Goal: Information Seeking & Learning: Learn about a topic

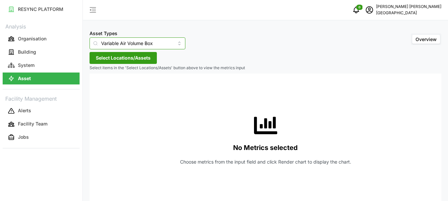
click at [172, 43] on input "Variable Air Volume Box" at bounding box center [138, 43] width 96 height 12
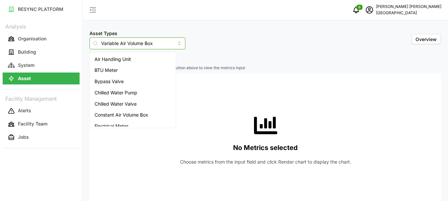
click at [138, 61] on div "Air Handling Unit" at bounding box center [132, 59] width 83 height 11
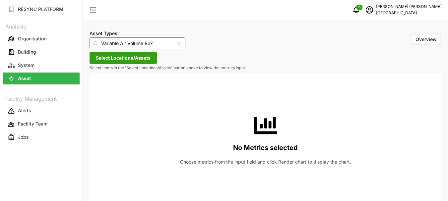
type input "Air Handling Unit"
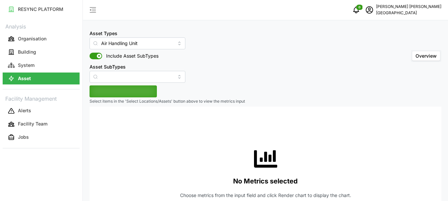
click at [138, 61] on div "Asset Types Air Handling Unit Include Asset SubTypes Asset SubTypes" at bounding box center [138, 56] width 96 height 54
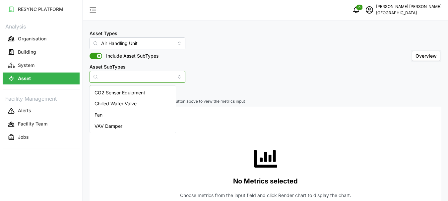
click at [166, 76] on input "Asset SubTypes" at bounding box center [138, 77] width 96 height 12
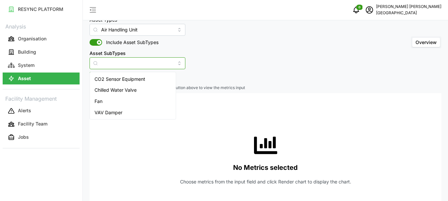
scroll to position [12, 0]
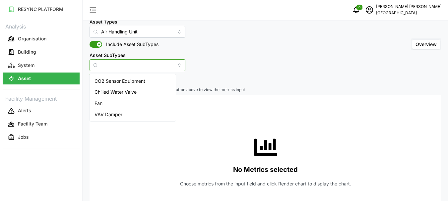
click at [117, 103] on div "Fan" at bounding box center [132, 103] width 83 height 11
type input "Fan"
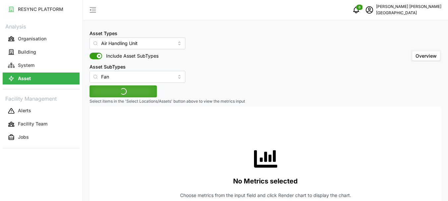
click at [136, 84] on div "Asset Types Air Handling Unit Include Asset SubTypes Asset SubTypes Fan Overvie…" at bounding box center [265, 123] width 365 height 246
click at [132, 92] on span "Select Locations/Assets" at bounding box center [123, 91] width 55 height 11
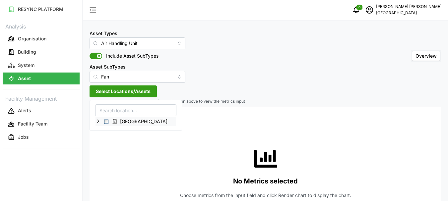
click at [98, 122] on icon at bounding box center [98, 121] width 5 height 5
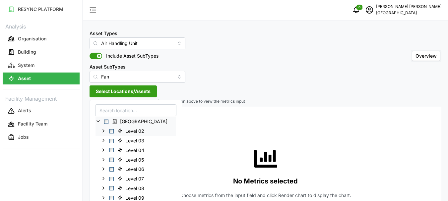
click at [113, 133] on span "Select Level 02" at bounding box center [111, 131] width 4 height 4
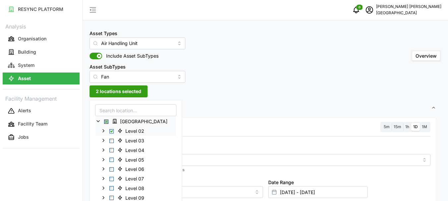
click at [105, 132] on icon at bounding box center [103, 130] width 5 height 5
click at [147, 142] on span "AHU-OFF-02-01" at bounding box center [149, 141] width 36 height 7
click at [118, 149] on span "Select AHU-OFF-02-02" at bounding box center [117, 150] width 4 height 4
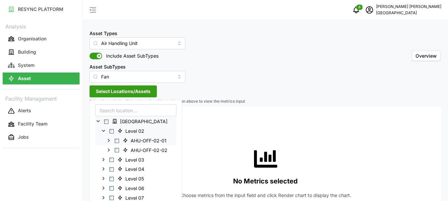
click at [118, 142] on span "Select AHU-OFF-02-01" at bounding box center [117, 141] width 4 height 4
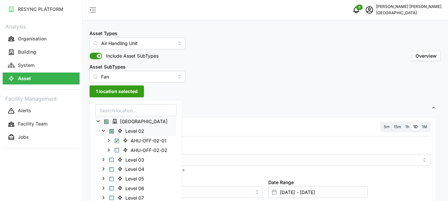
click at [406, 126] on span "1h" at bounding box center [407, 126] width 4 height 5
click at [403, 123] on input "1h" at bounding box center [403, 123] width 0 height 0
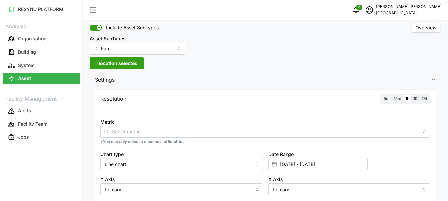
scroll to position [66, 0]
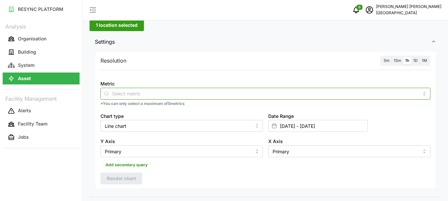
click at [278, 95] on input "Metric" at bounding box center [265, 93] width 307 height 7
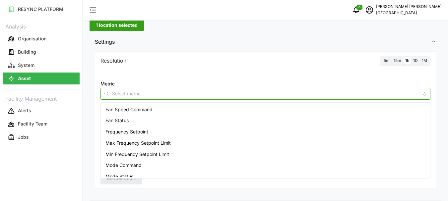
click at [140, 110] on span "Fan Speed Command" at bounding box center [129, 109] width 47 height 7
click at [129, 119] on div "Fan Status" at bounding box center [265, 120] width 327 height 11
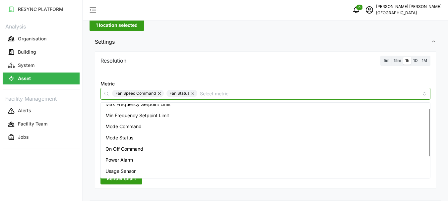
scroll to position [6, 0]
click at [139, 128] on span "Frequency Setpoint" at bounding box center [127, 126] width 43 height 7
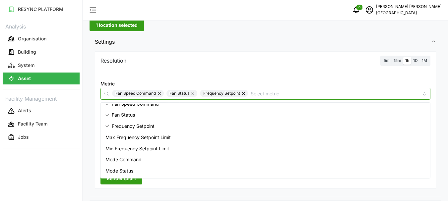
click at [144, 138] on span "Max Frequency Setpoint Limit" at bounding box center [138, 137] width 65 height 7
click at [144, 146] on span "Min Frequency Setpoint Limit" at bounding box center [138, 148] width 64 height 7
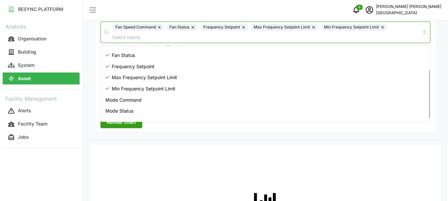
scroll to position [39, 0]
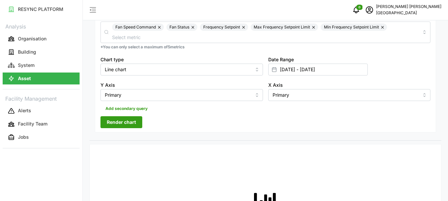
click at [274, 71] on icon at bounding box center [274, 69] width 5 height 5
click at [284, 70] on input "[DATE] - [DATE]" at bounding box center [318, 70] width 100 height 12
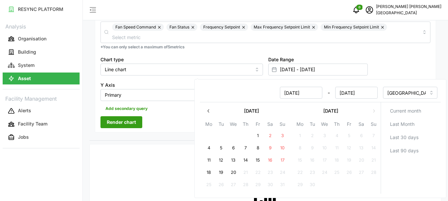
click at [234, 171] on button "20" at bounding box center [234, 173] width 12 height 12
type input "[DATE] - [DATE]"
type input "[DATE]"
click at [234, 171] on button "20" at bounding box center [234, 173] width 12 height 12
type input "[DATE] - [DATE]"
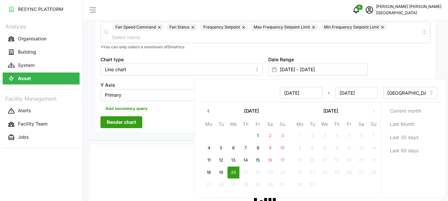
type input "[DATE]"
click at [127, 119] on span "Render chart" at bounding box center [121, 122] width 29 height 11
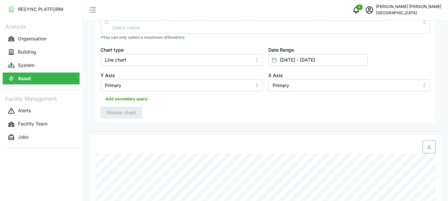
scroll to position [10, 0]
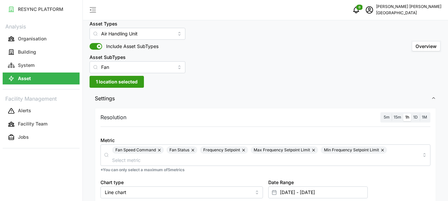
click at [395, 116] on span "15m" at bounding box center [398, 117] width 8 height 5
click at [392, 114] on input "15m" at bounding box center [392, 114] width 0 height 0
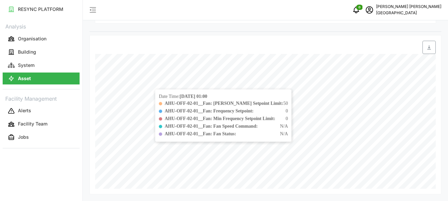
scroll to position [142, 0]
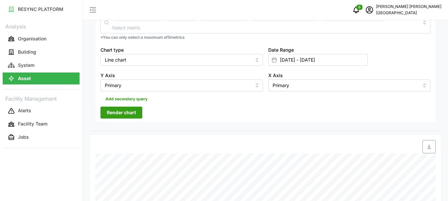
drag, startPoint x: 118, startPoint y: 113, endPoint x: 129, endPoint y: 110, distance: 11.3
click at [118, 113] on span "Render chart" at bounding box center [121, 112] width 29 height 11
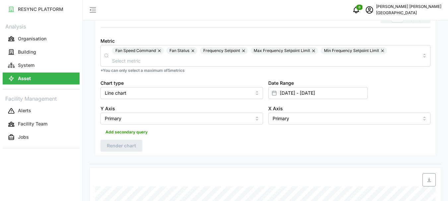
scroll to position [242, 0]
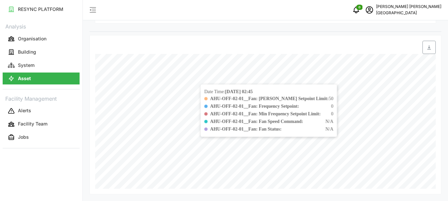
click at [205, 92] on div "Date Time: [DATE] 02:45 AHU-OFF-02-01__Fan: Max Frequency Setpoint Limit: 50 AH…" at bounding box center [269, 111] width 136 height 52
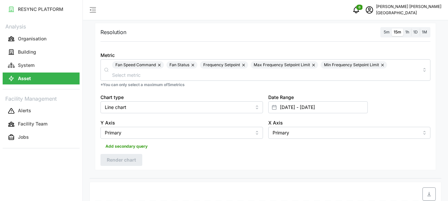
scroll to position [76, 0]
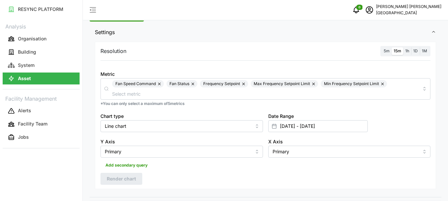
click at [160, 85] on button "button" at bounding box center [160, 83] width 8 height 7
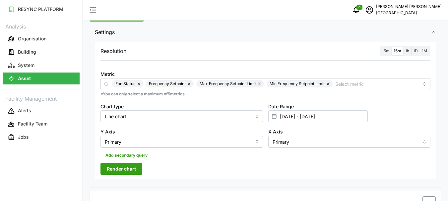
click at [191, 84] on button "button" at bounding box center [190, 83] width 8 height 7
click at [138, 84] on button "button" at bounding box center [139, 83] width 8 height 7
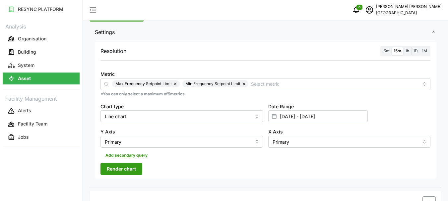
click at [175, 83] on button "button" at bounding box center [176, 83] width 8 height 7
click at [175, 84] on button "button" at bounding box center [175, 83] width 8 height 7
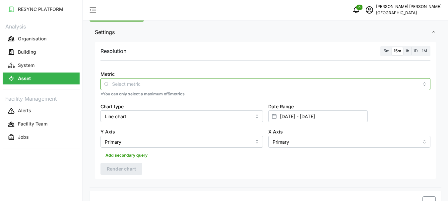
click at [112, 84] on input "Metric" at bounding box center [265, 83] width 307 height 7
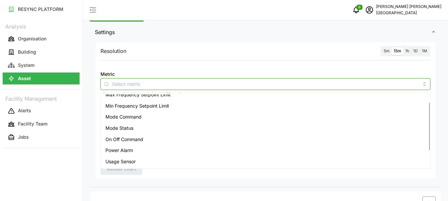
scroll to position [6, 0]
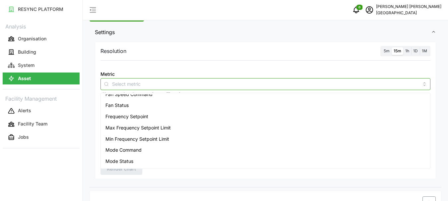
click at [135, 115] on span "Frequency Setpoint" at bounding box center [127, 116] width 43 height 7
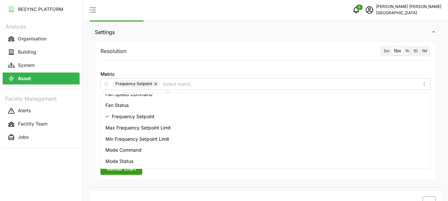
click at [122, 125] on body "RESYNC PLATFORM Analysis Organisation Building System Asset Facility Management…" at bounding box center [224, 24] width 448 height 201
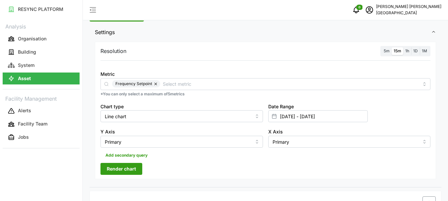
click at [131, 165] on span "Render chart" at bounding box center [121, 169] width 29 height 11
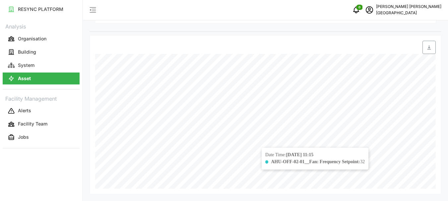
scroll to position [66, 0]
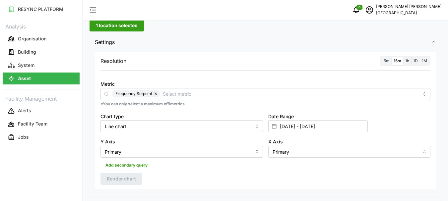
click at [387, 61] on span "5m" at bounding box center [387, 60] width 6 height 5
click at [382, 57] on input "5m" at bounding box center [382, 57] width 0 height 0
click at [124, 177] on span "Render chart" at bounding box center [121, 179] width 29 height 11
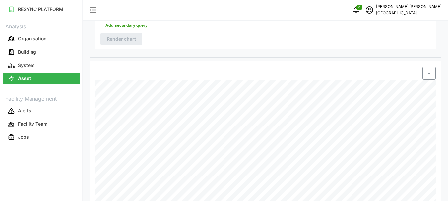
scroll to position [232, 0]
